Goal: Task Accomplishment & Management: Manage account settings

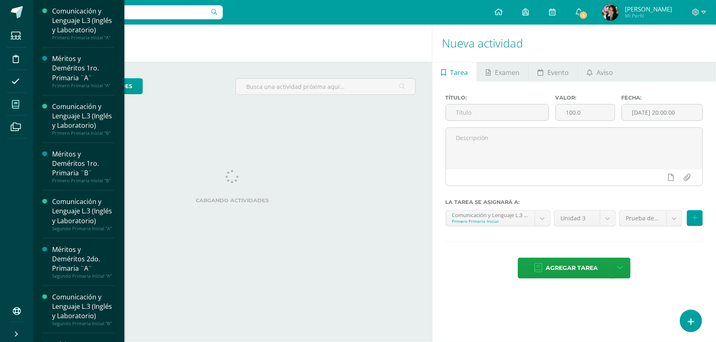
click at [9, 103] on span at bounding box center [16, 104] width 18 height 18
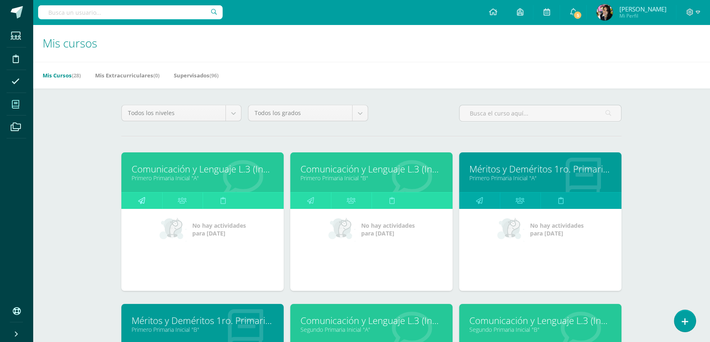
click at [153, 201] on link at bounding box center [141, 201] width 41 height 16
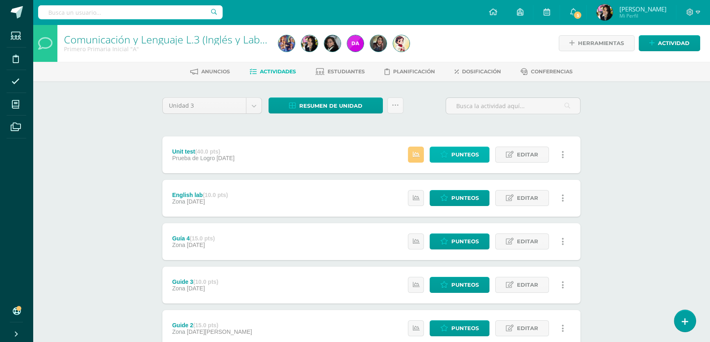
click at [457, 152] on span "Punteos" at bounding box center [464, 154] width 27 height 15
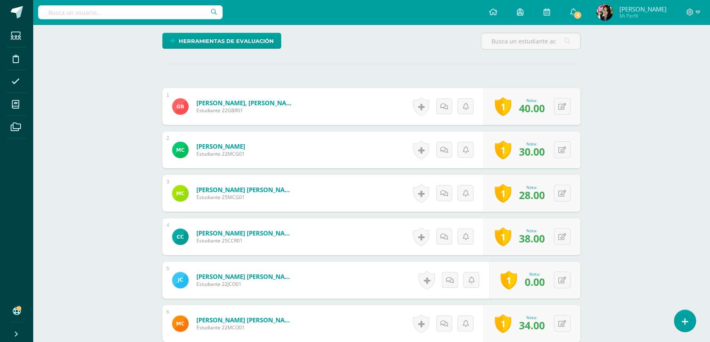
scroll to position [197, 0]
click at [566, 278] on button at bounding box center [562, 279] width 17 height 17
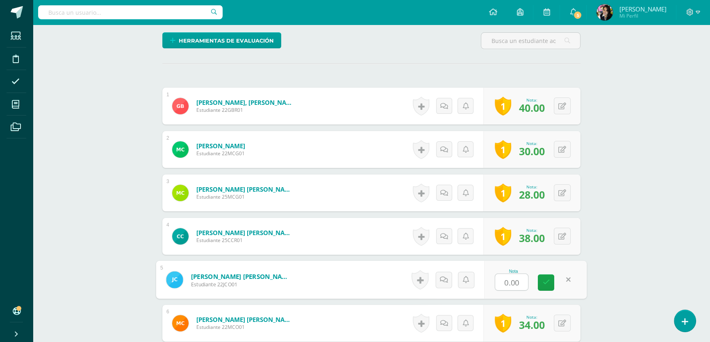
scroll to position [198, 0]
type input "40"
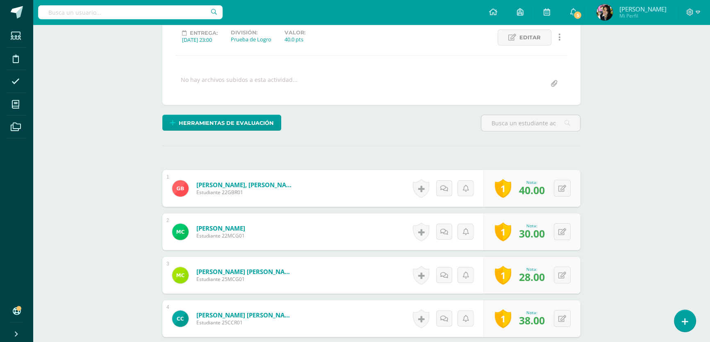
scroll to position [12, 0]
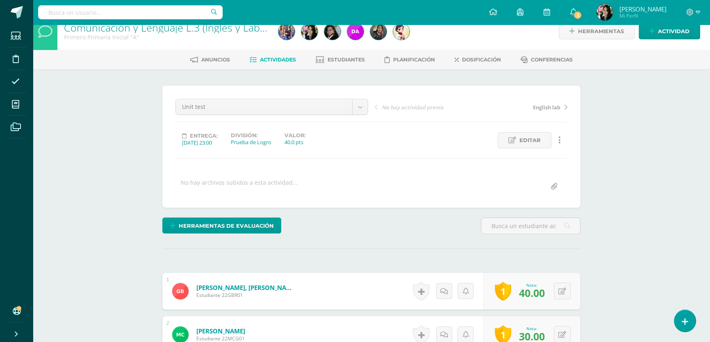
click at [276, 60] on span "Actividades" at bounding box center [278, 60] width 36 height 6
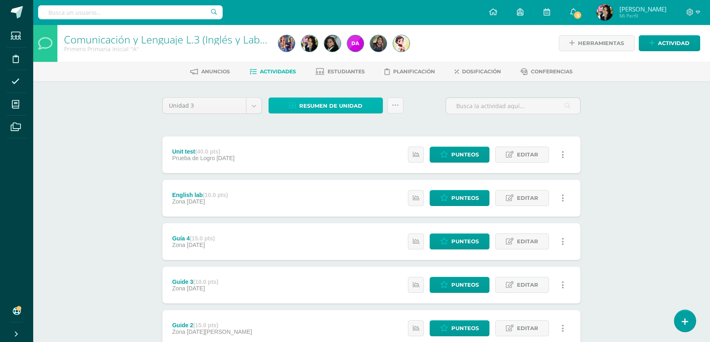
click at [342, 107] on span "Resumen de unidad" at bounding box center [330, 105] width 63 height 15
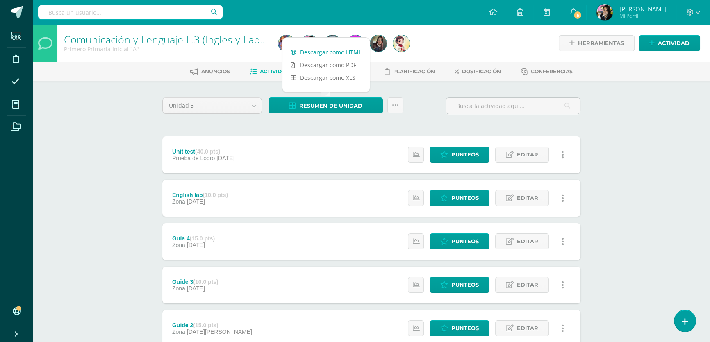
click at [316, 53] on link "Descargar como HTML" at bounding box center [326, 52] width 87 height 13
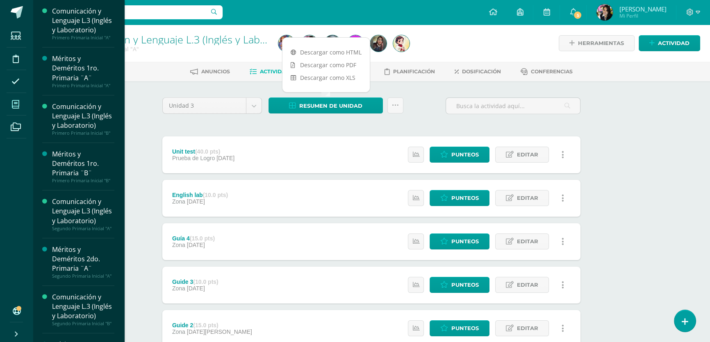
click at [13, 103] on icon at bounding box center [15, 104] width 7 height 8
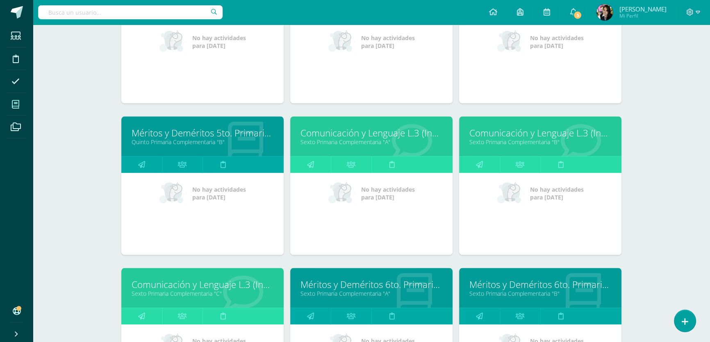
scroll to position [1099, 0]
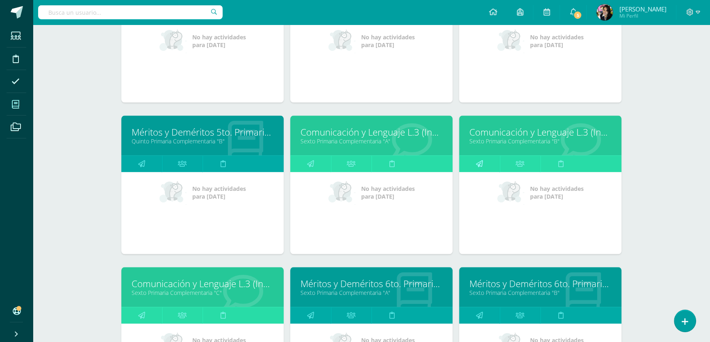
click at [478, 160] on icon at bounding box center [479, 164] width 7 height 16
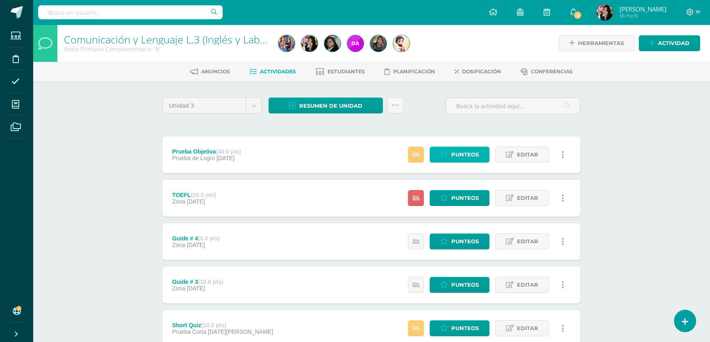
click at [462, 154] on span "Punteos" at bounding box center [464, 154] width 27 height 15
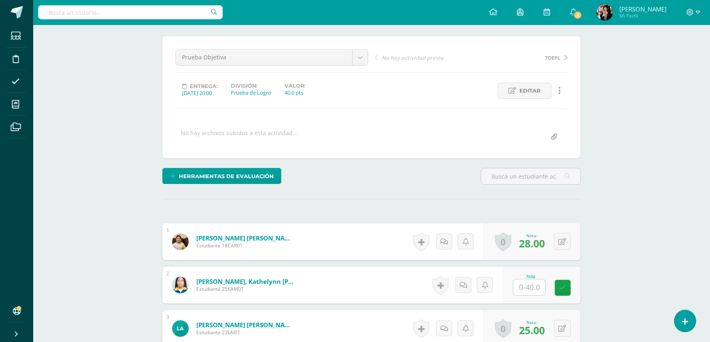
scroll to position [75, 0]
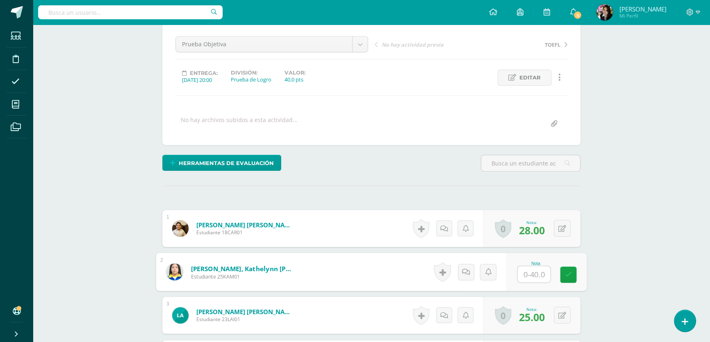
click at [536, 270] on input "text" at bounding box center [534, 275] width 33 height 16
type input "30"
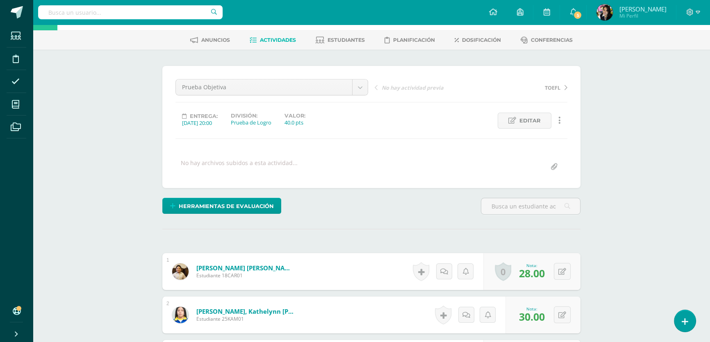
scroll to position [0, 0]
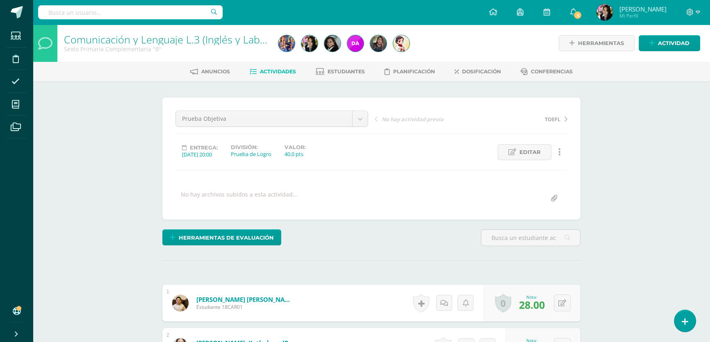
click at [277, 71] on span "Actividades" at bounding box center [278, 71] width 36 height 6
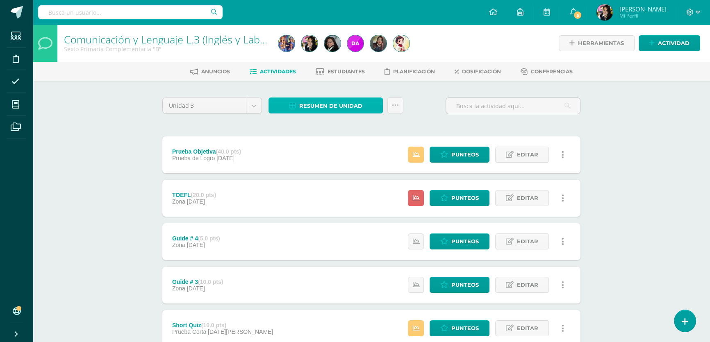
click at [319, 102] on span "Resumen de unidad" at bounding box center [330, 105] width 63 height 15
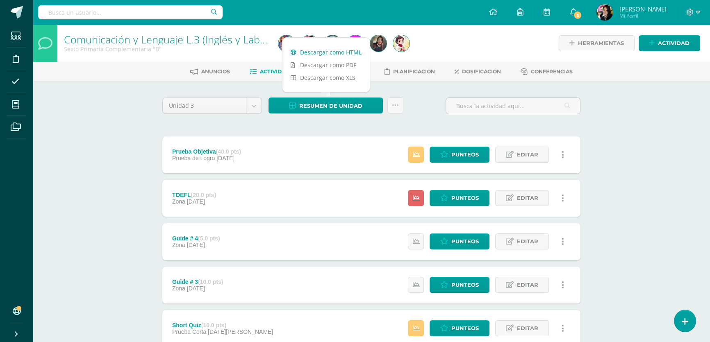
click at [317, 52] on link "Descargar como HTML" at bounding box center [326, 52] width 87 height 13
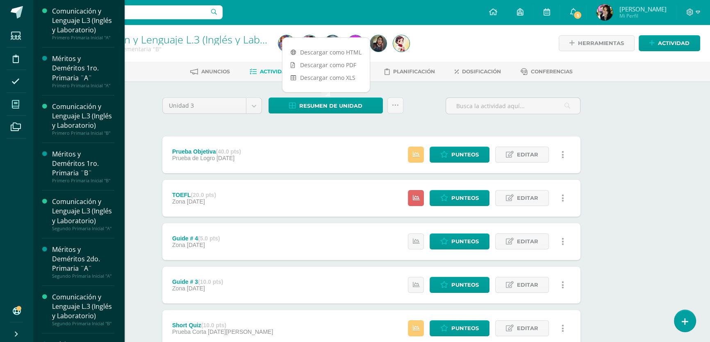
click at [14, 104] on icon at bounding box center [15, 104] width 7 height 8
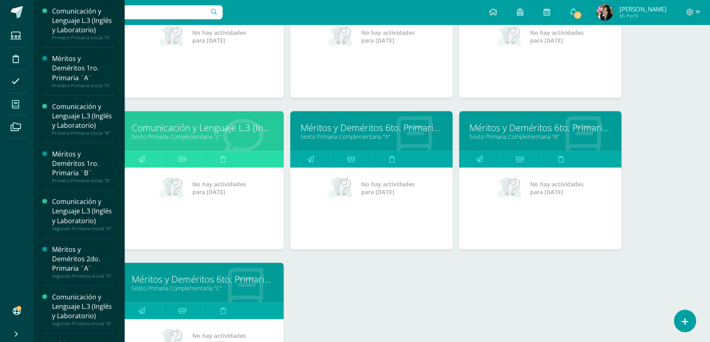
scroll to position [1261, 0]
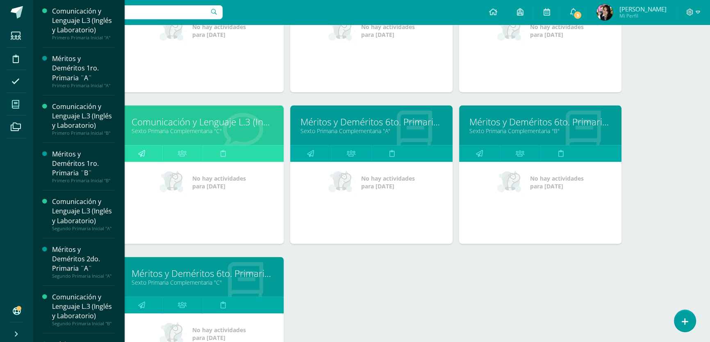
click at [144, 148] on icon at bounding box center [141, 154] width 7 height 16
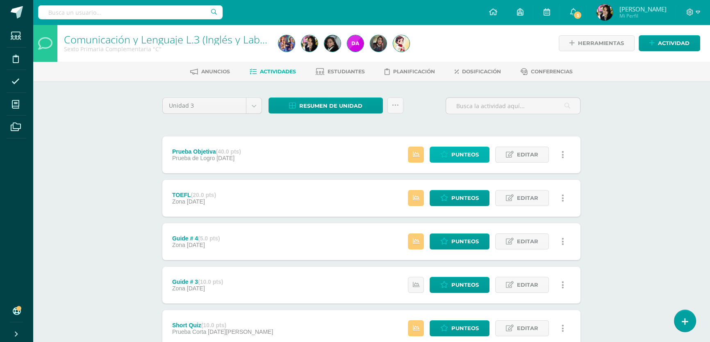
click at [469, 152] on span "Punteos" at bounding box center [464, 154] width 27 height 15
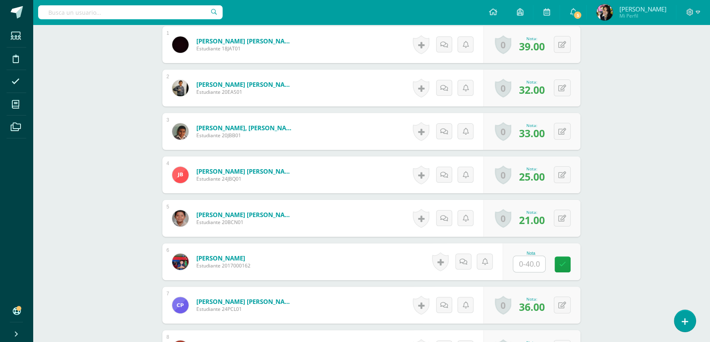
scroll to position [295, 0]
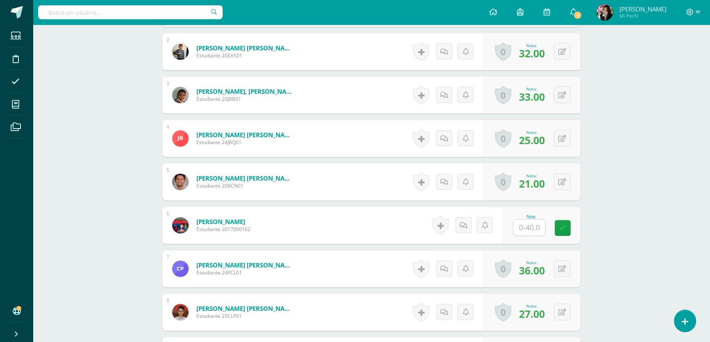
click at [534, 226] on input "text" at bounding box center [529, 228] width 32 height 16
type input "34"
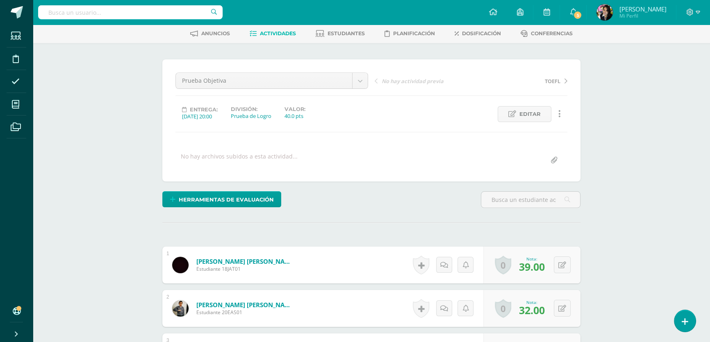
scroll to position [0, 0]
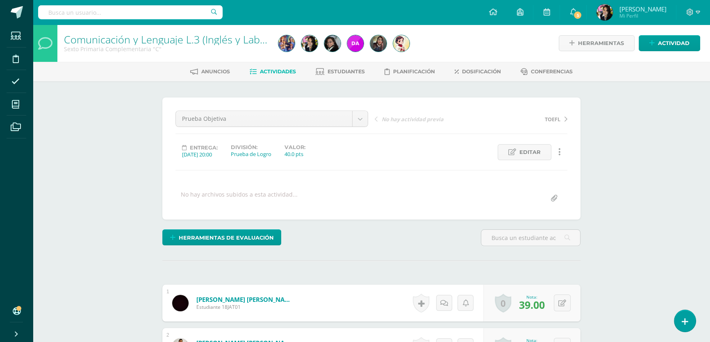
click at [279, 72] on span "Actividades" at bounding box center [278, 71] width 36 height 6
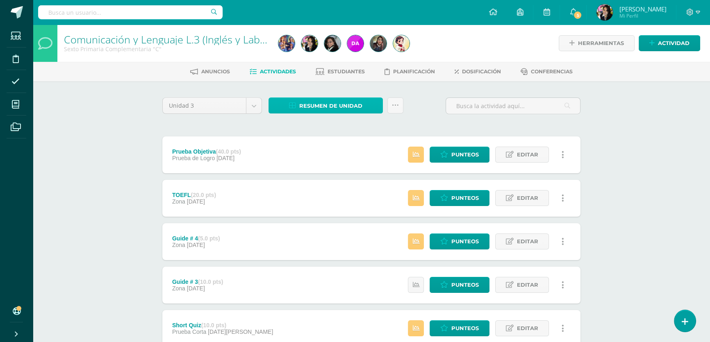
click at [327, 104] on span "Resumen de unidad" at bounding box center [330, 105] width 63 height 15
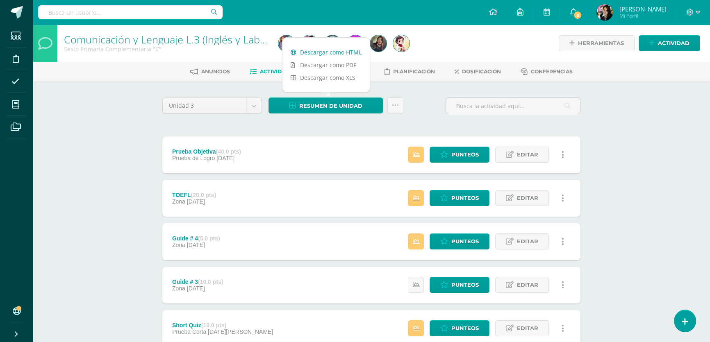
click at [317, 50] on link "Descargar como HTML" at bounding box center [326, 52] width 87 height 13
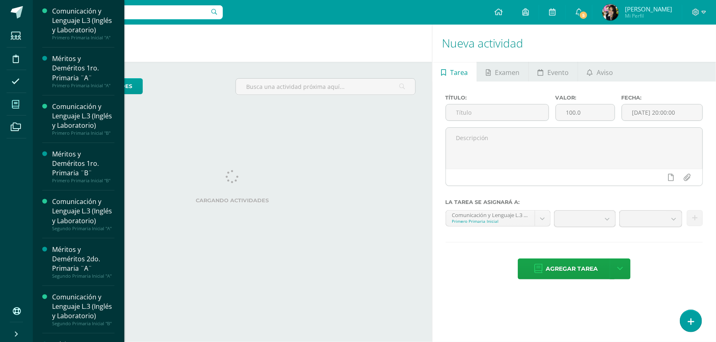
click at [19, 106] on span at bounding box center [16, 104] width 18 height 18
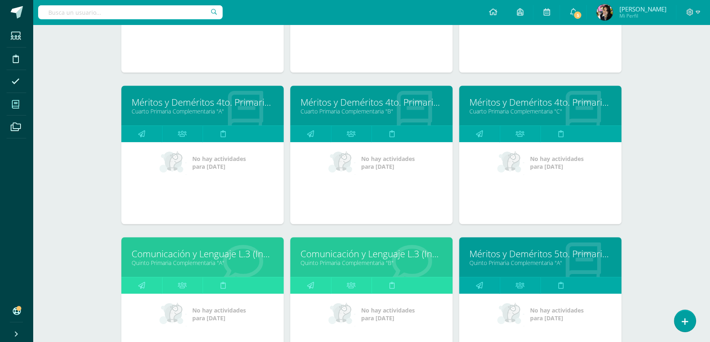
scroll to position [919, 0]
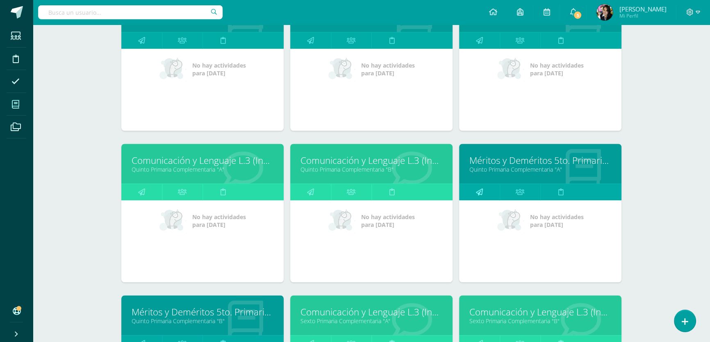
click at [479, 189] on icon at bounding box center [479, 192] width 7 height 16
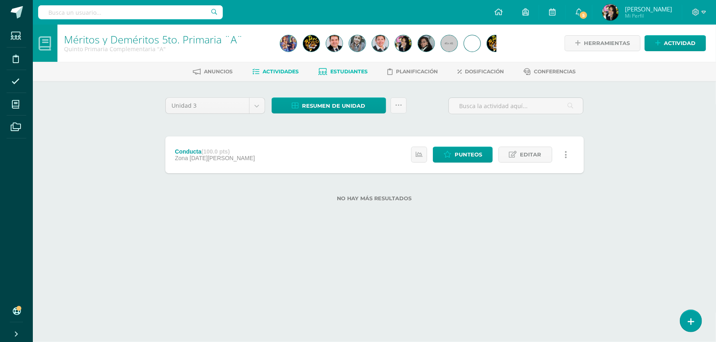
click at [358, 71] on span "Estudiantes" at bounding box center [348, 71] width 37 height 6
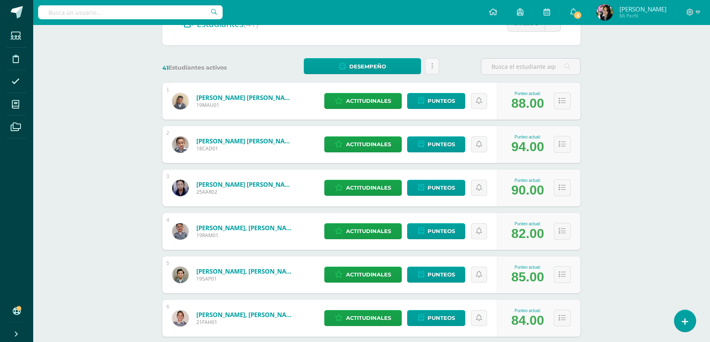
scroll to position [149, 0]
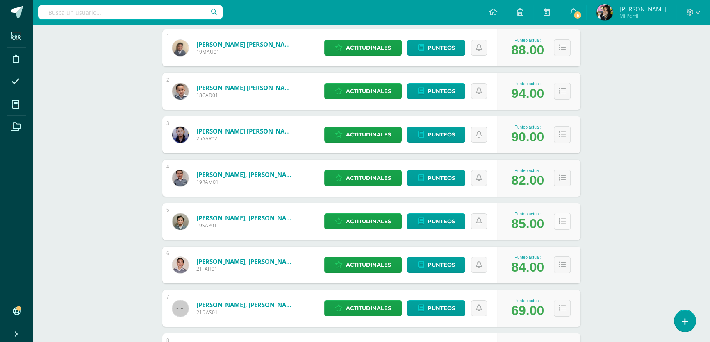
click at [562, 220] on icon at bounding box center [562, 221] width 7 height 7
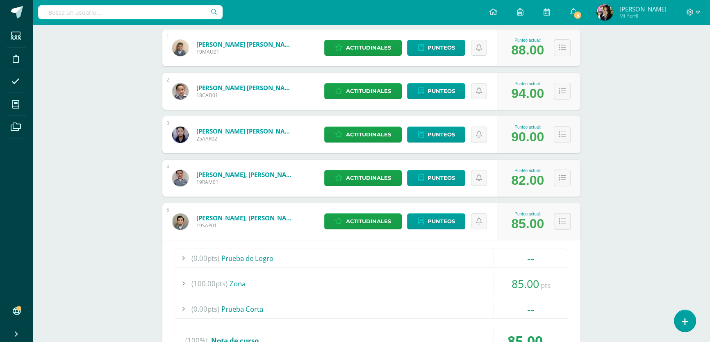
click at [536, 137] on div "90.00" at bounding box center [527, 137] width 33 height 15
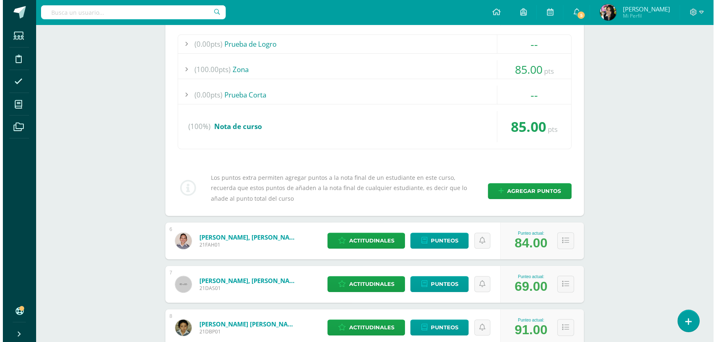
scroll to position [298, 0]
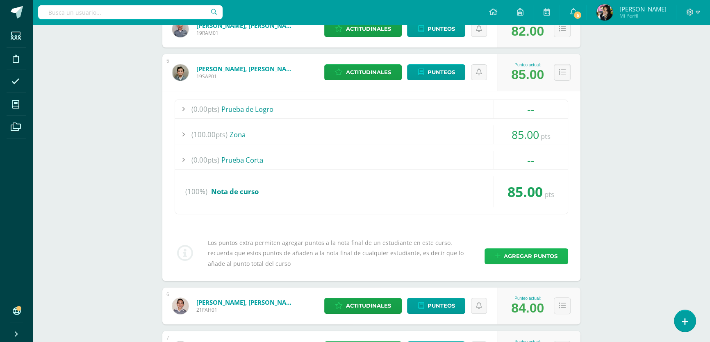
click at [511, 257] on span "Agregar puntos" at bounding box center [531, 256] width 54 height 15
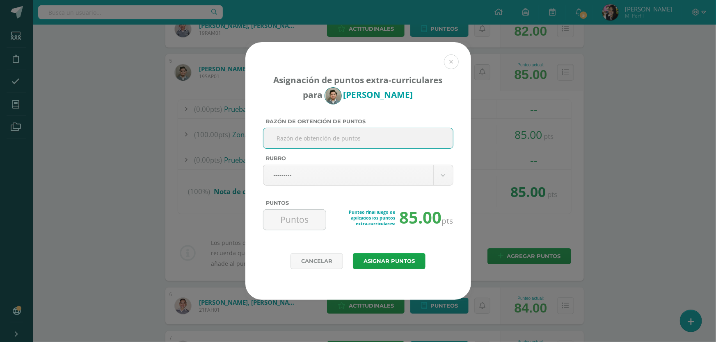
click at [317, 136] on input "Razón de obtención de puntos" at bounding box center [358, 138] width 183 height 20
type input "No llevar agenda al salón"
click at [353, 253] on button "Asignar puntos" at bounding box center [389, 261] width 73 height 16
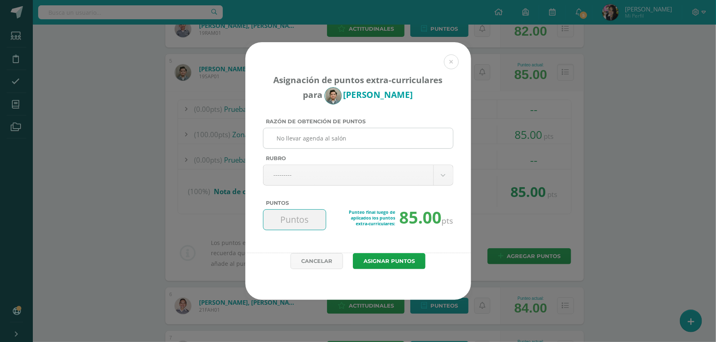
click at [353, 253] on button "Asignar puntos" at bounding box center [389, 261] width 73 height 16
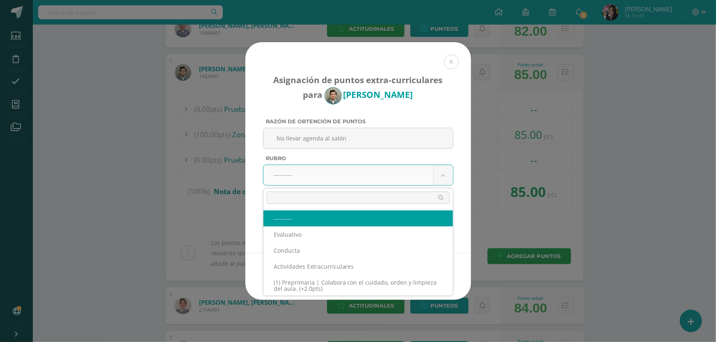
click at [340, 196] on input "text" at bounding box center [358, 198] width 183 height 12
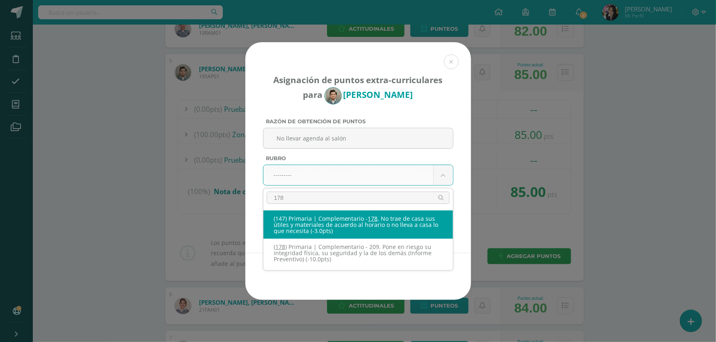
type input "178"
select select "207"
type input "-3"
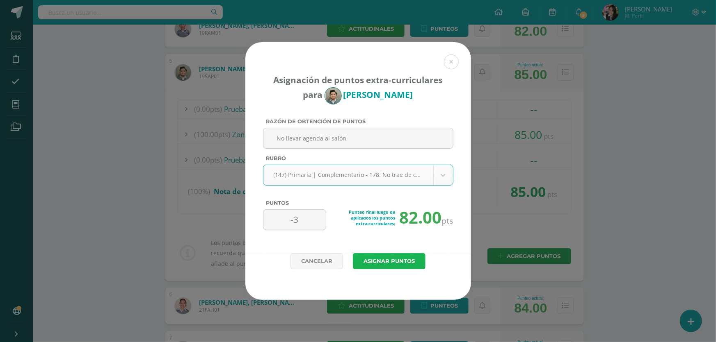
click at [383, 264] on button "Asignar puntos" at bounding box center [389, 261] width 73 height 16
